Goal: Navigation & Orientation: Go to known website

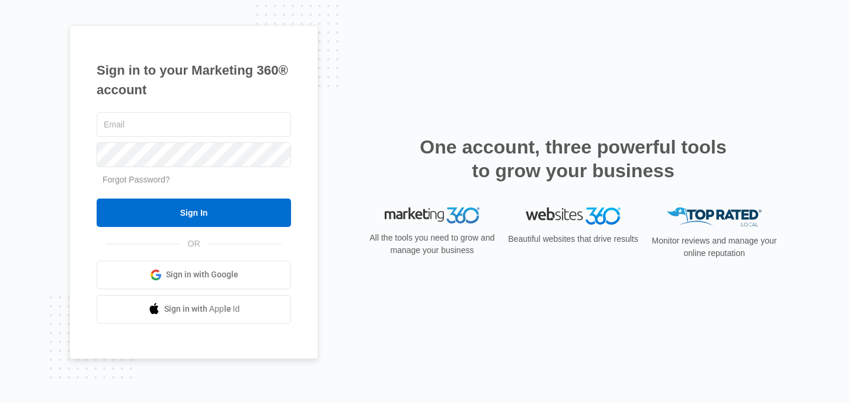
click at [221, 273] on span "Sign in with Google" at bounding box center [202, 274] width 72 height 12
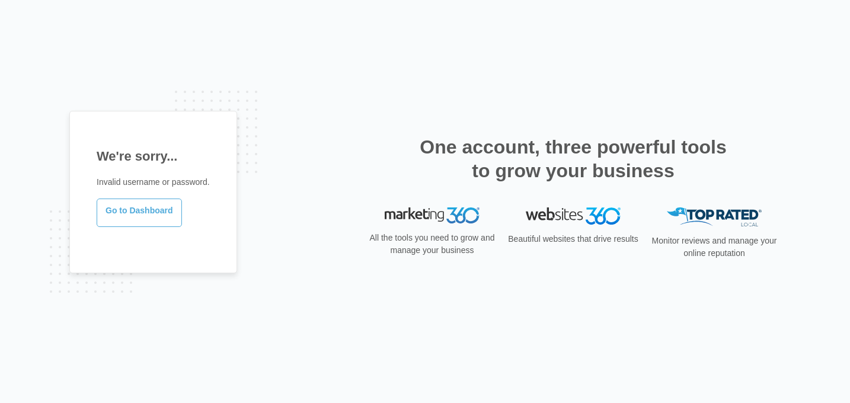
click at [141, 209] on link "Go to Dashboard" at bounding box center [139, 212] width 85 height 28
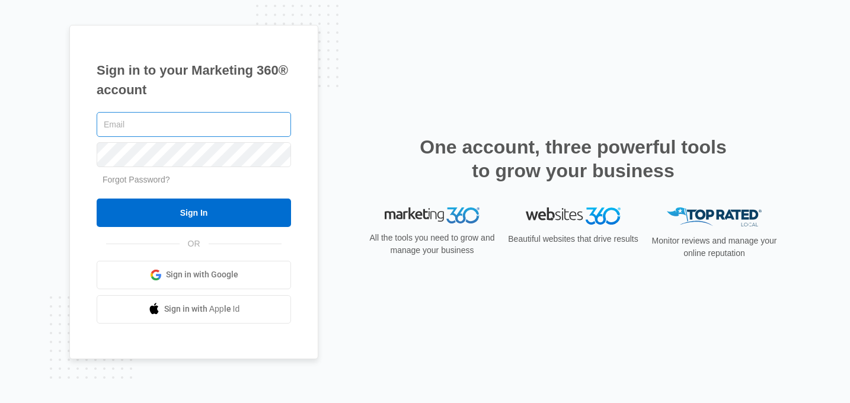
click at [124, 123] on input "text" at bounding box center [194, 124] width 194 height 25
type input "[EMAIL_ADDRESS][DOMAIN_NAME]"
